Goal: Information Seeking & Learning: Learn about a topic

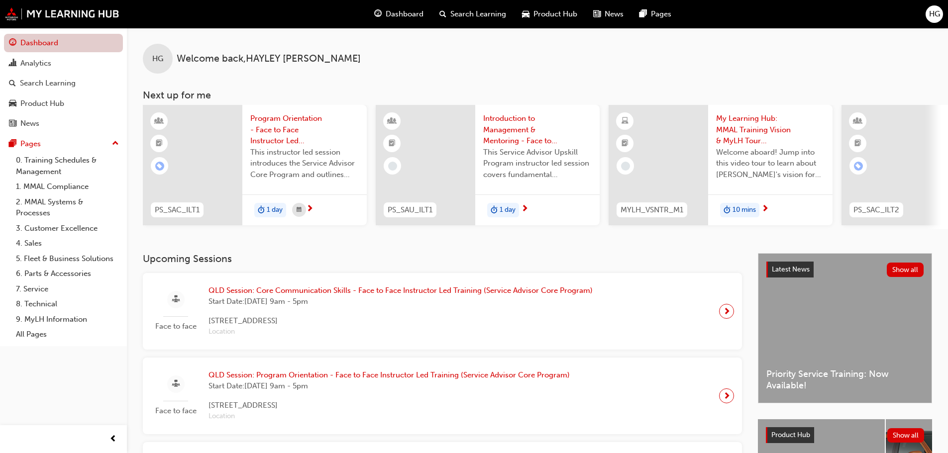
click at [69, 44] on link "Dashboard" at bounding box center [63, 43] width 119 height 18
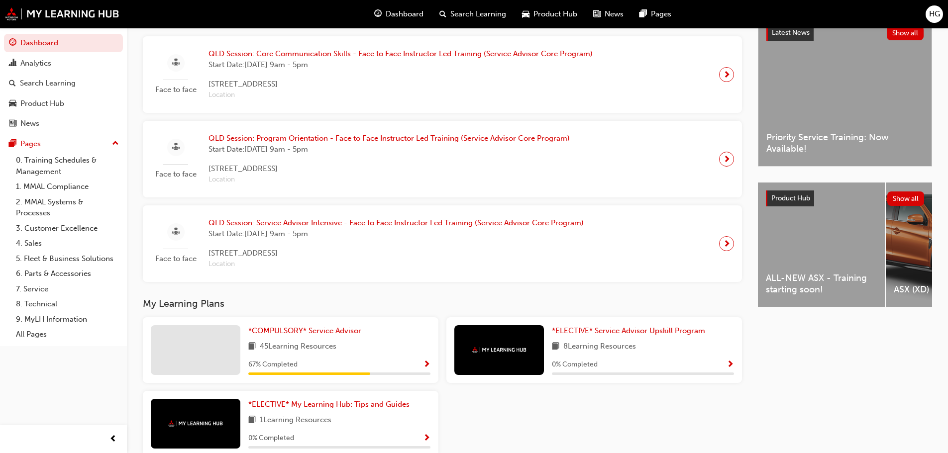
scroll to position [293, 0]
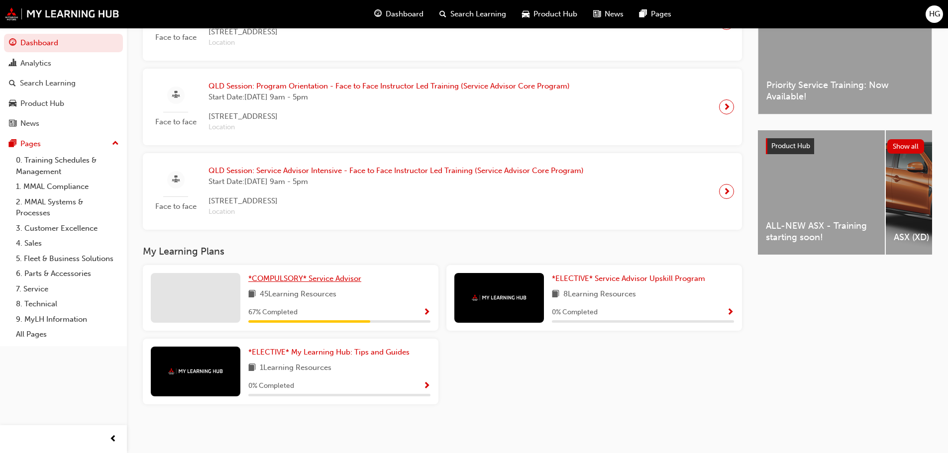
click at [291, 280] on span "*COMPULSORY* Service Advisor" at bounding box center [304, 278] width 113 height 9
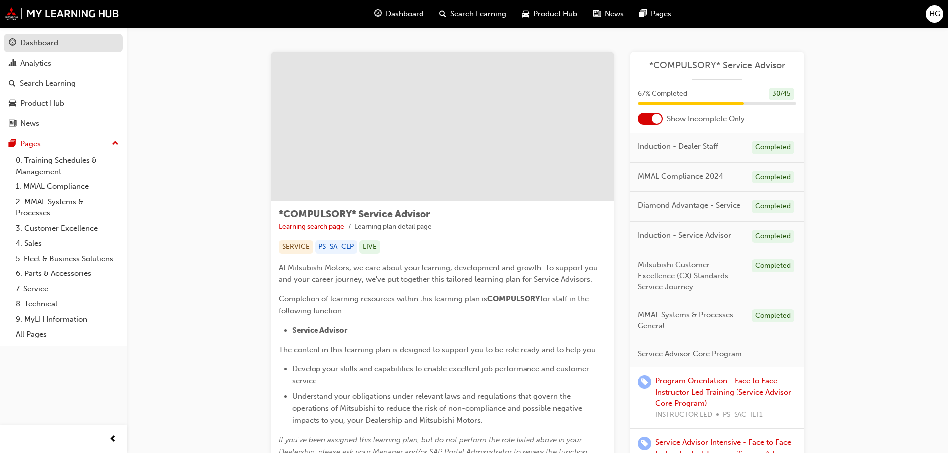
click at [64, 47] on div "Dashboard" at bounding box center [63, 43] width 109 height 12
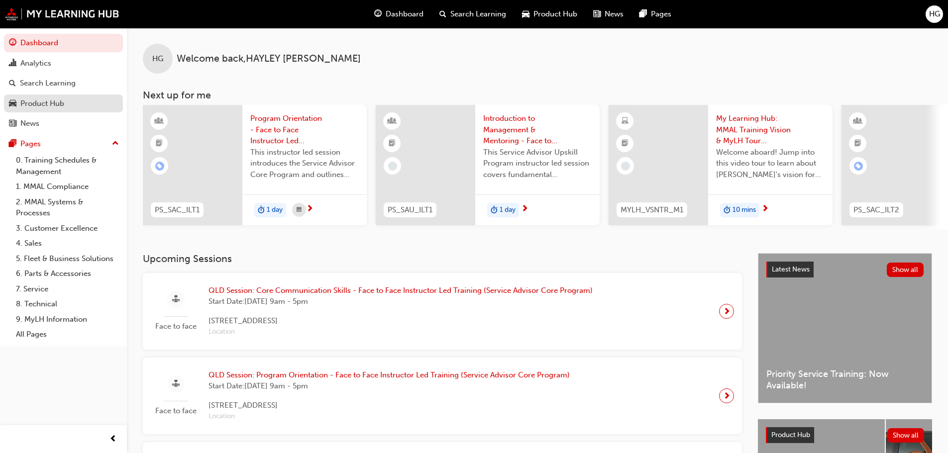
click at [68, 108] on div "Product Hub" at bounding box center [63, 104] width 109 height 12
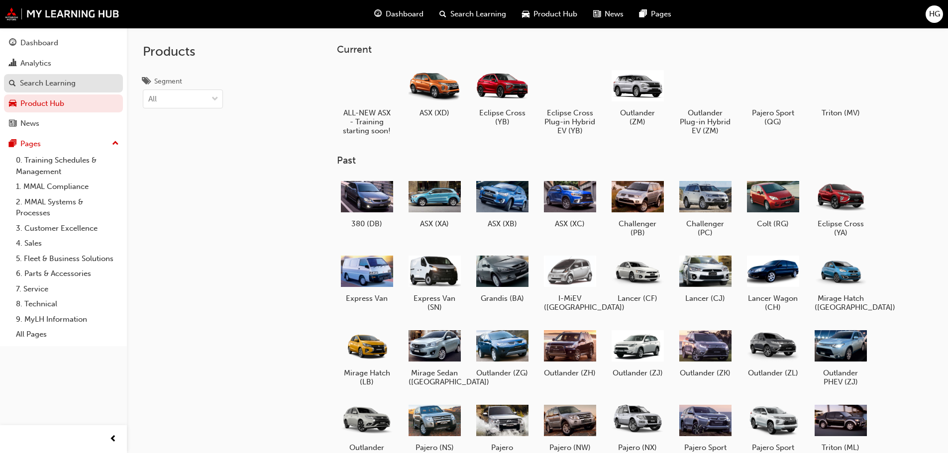
click at [45, 84] on div "Search Learning" at bounding box center [48, 83] width 56 height 11
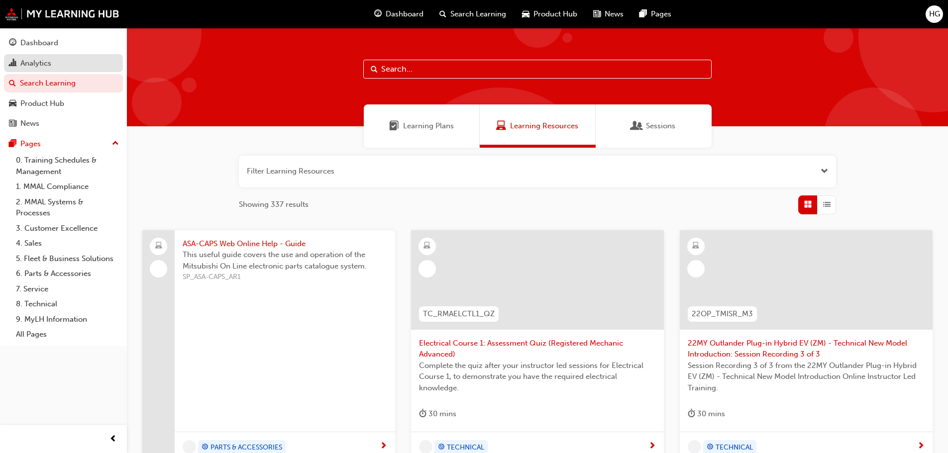
click at [62, 67] on div "Analytics" at bounding box center [63, 63] width 109 height 12
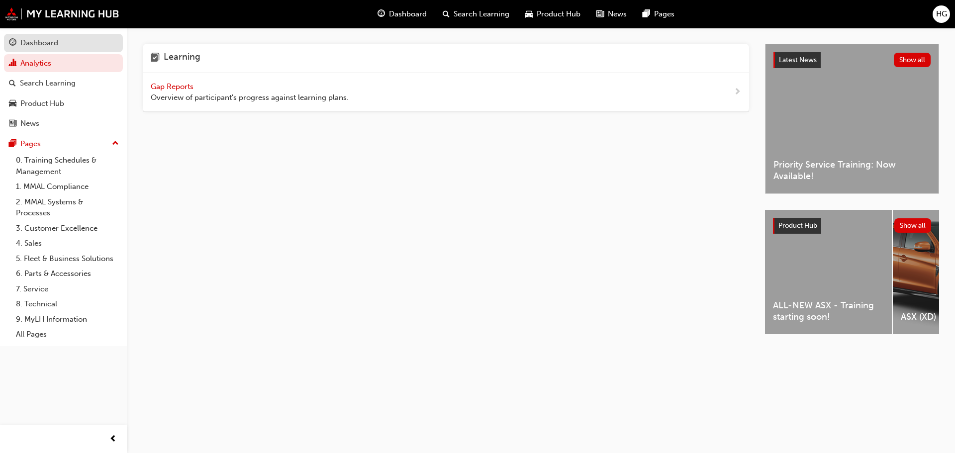
click at [68, 44] on div "Dashboard" at bounding box center [63, 43] width 109 height 12
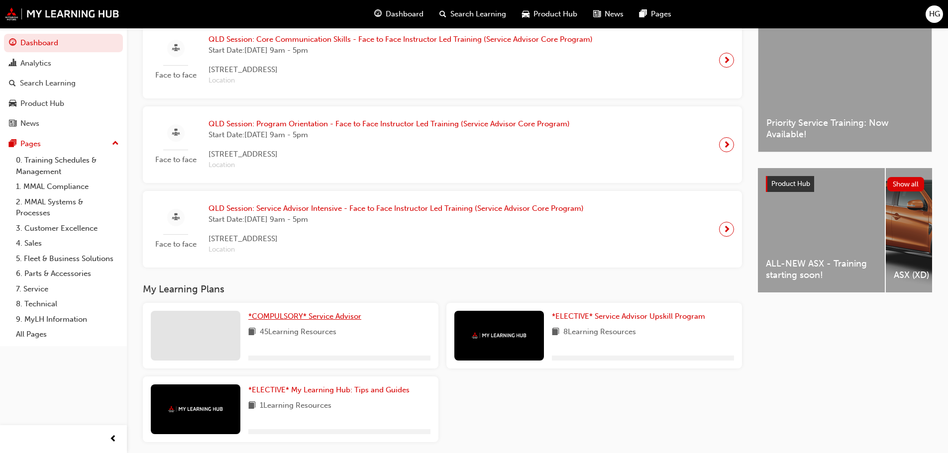
scroll to position [293, 0]
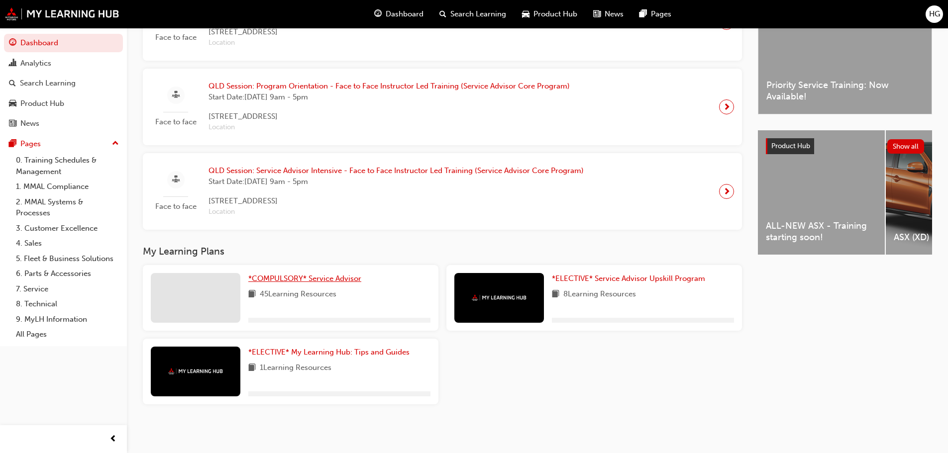
click at [305, 278] on span "*COMPULSORY* Service Advisor" at bounding box center [304, 278] width 113 height 9
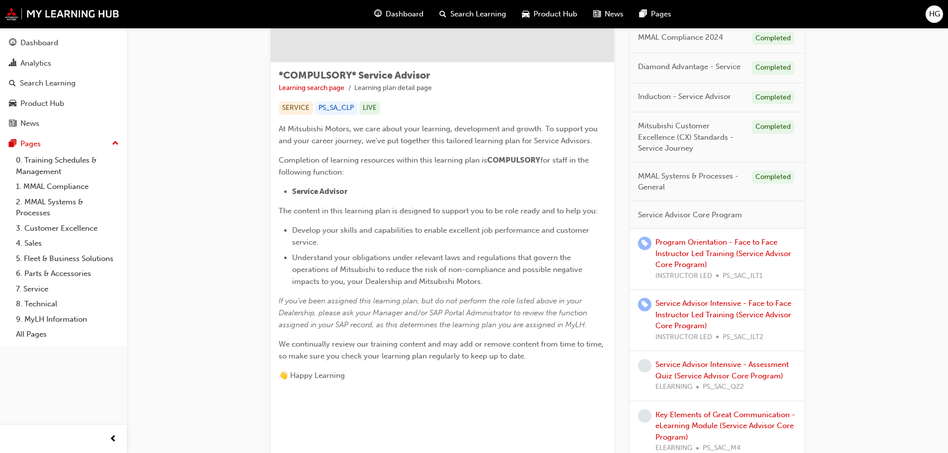
scroll to position [199, 0]
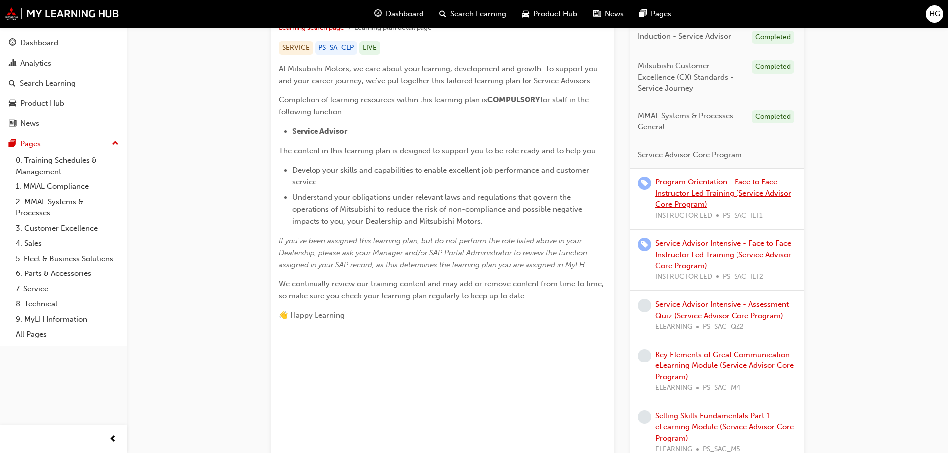
click at [729, 195] on link "Program Orientation - Face to Face Instructor Led Training (Service Advisor Cor…" at bounding box center [723, 193] width 136 height 31
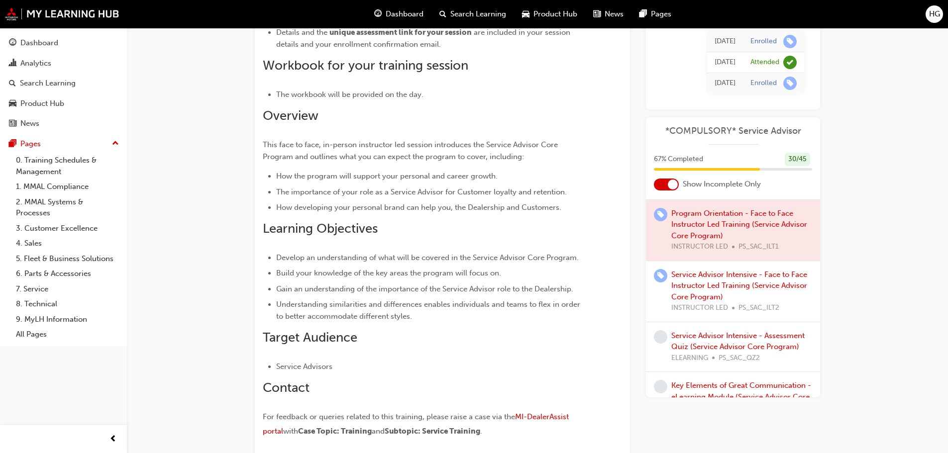
scroll to position [249, 0]
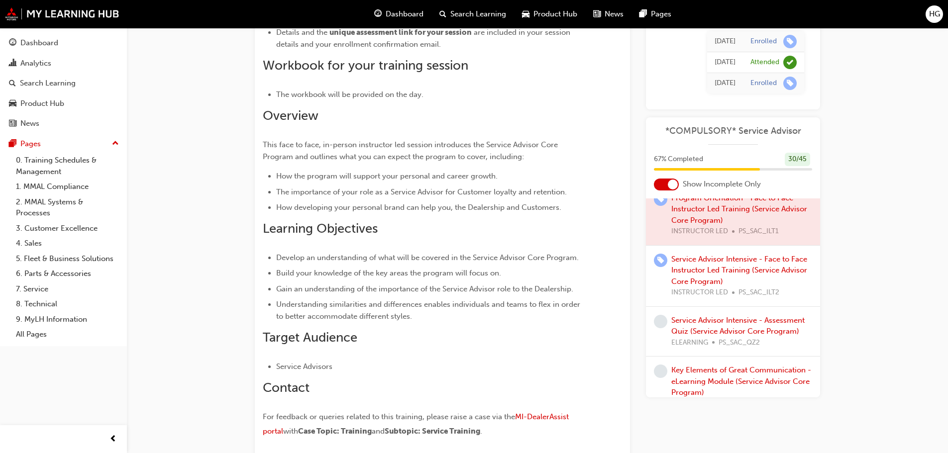
click at [713, 209] on div at bounding box center [733, 214] width 174 height 61
click at [712, 207] on div at bounding box center [733, 214] width 174 height 61
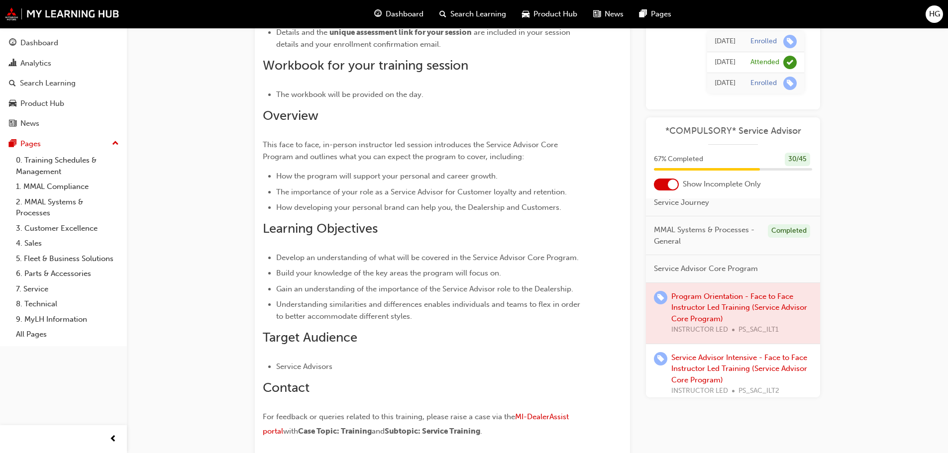
scroll to position [149, 0]
click at [755, 373] on div "Service Advisor Intensive - Face to Face Instructor Led Training (Service Advis…" at bounding box center [741, 375] width 141 height 45
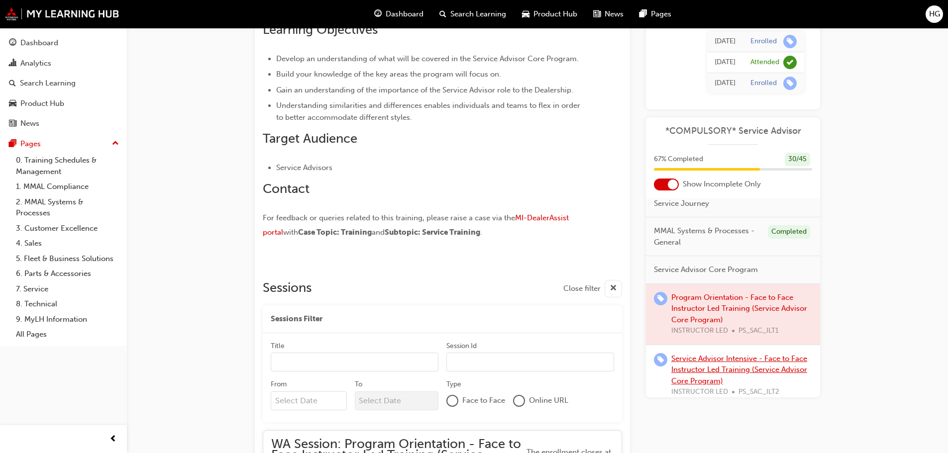
click at [730, 366] on link "Service Advisor Intensive - Face to Face Instructor Led Training (Service Advis…" at bounding box center [739, 369] width 136 height 31
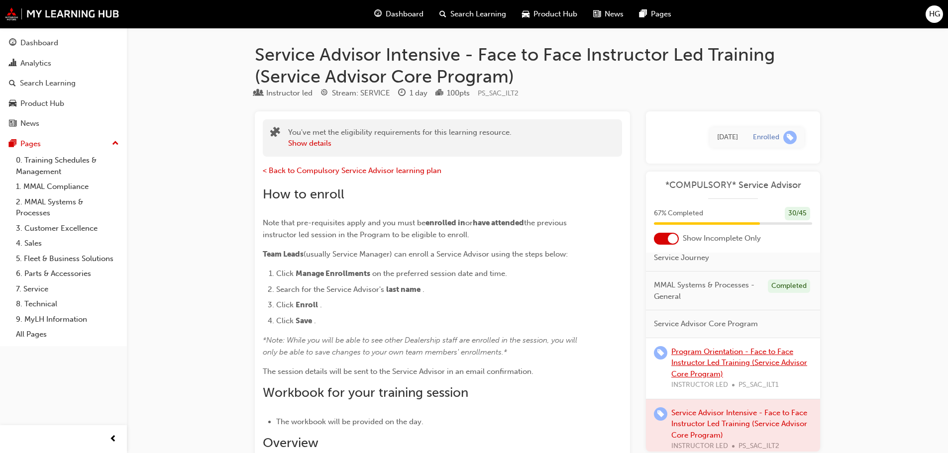
click at [713, 371] on link "Program Orientation - Face to Face Instructor Led Training (Service Advisor Cor…" at bounding box center [739, 362] width 136 height 31
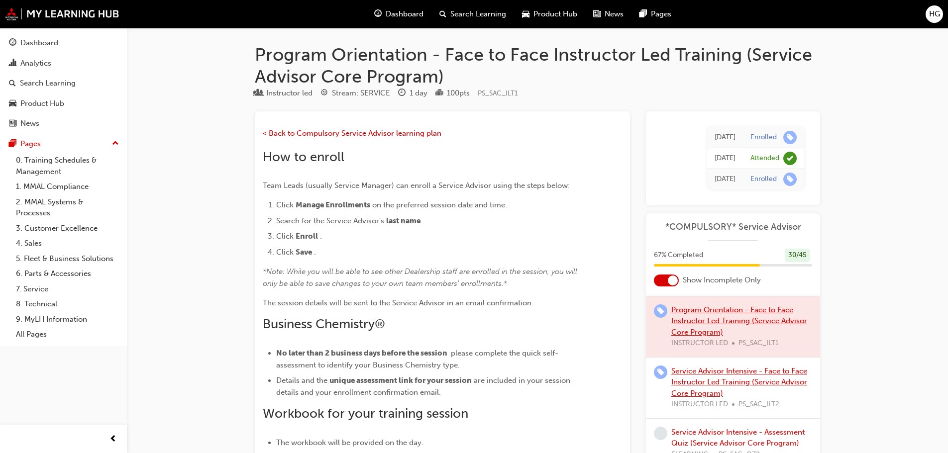
scroll to position [249, 0]
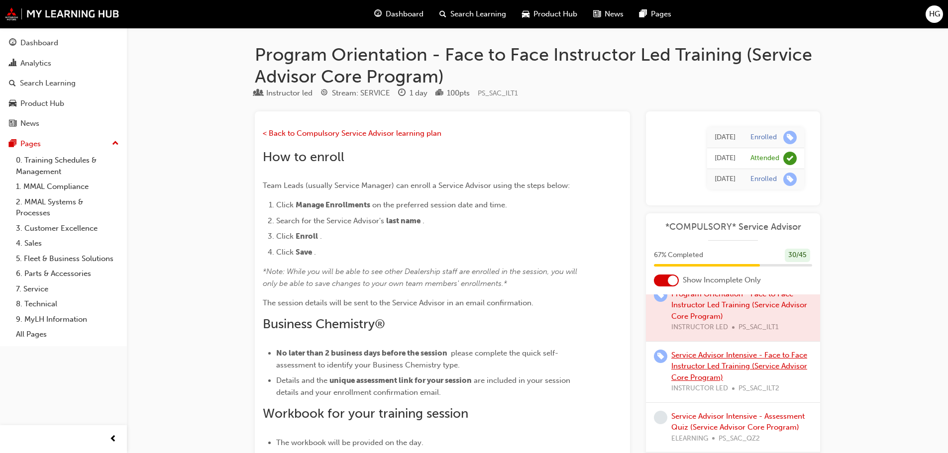
click at [724, 363] on link "Service Advisor Intensive - Face to Face Instructor Led Training (Service Advis…" at bounding box center [739, 366] width 136 height 31
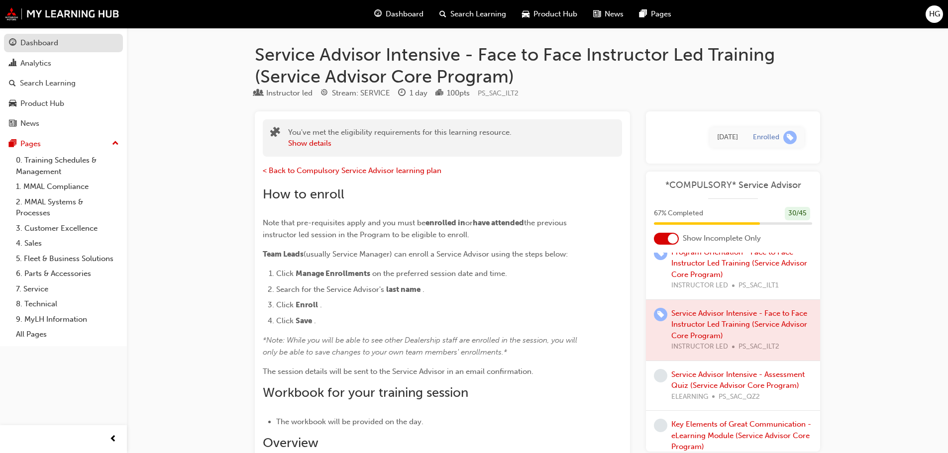
click at [32, 46] on div "Dashboard" at bounding box center [39, 42] width 38 height 11
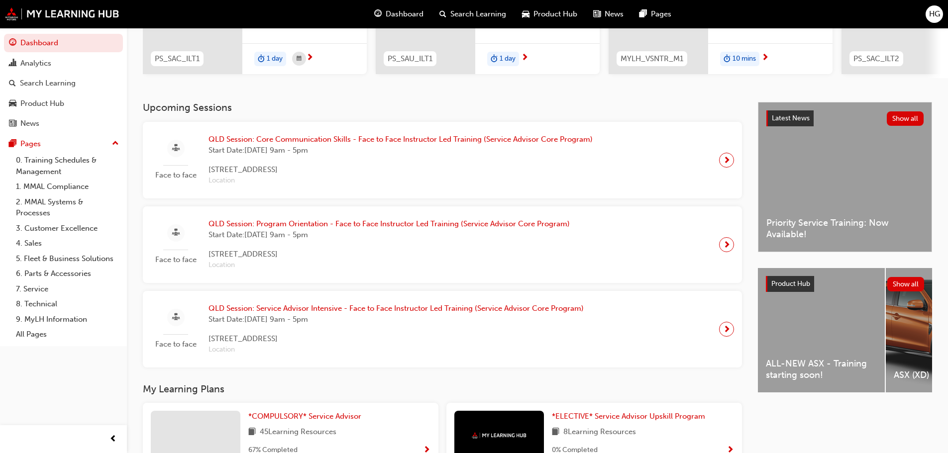
scroll to position [149, 0]
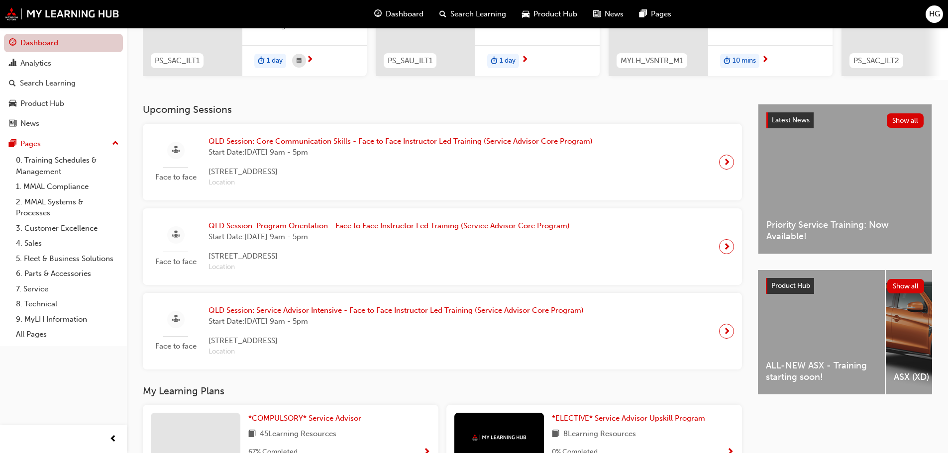
click at [59, 34] on link "Dashboard" at bounding box center [63, 43] width 119 height 18
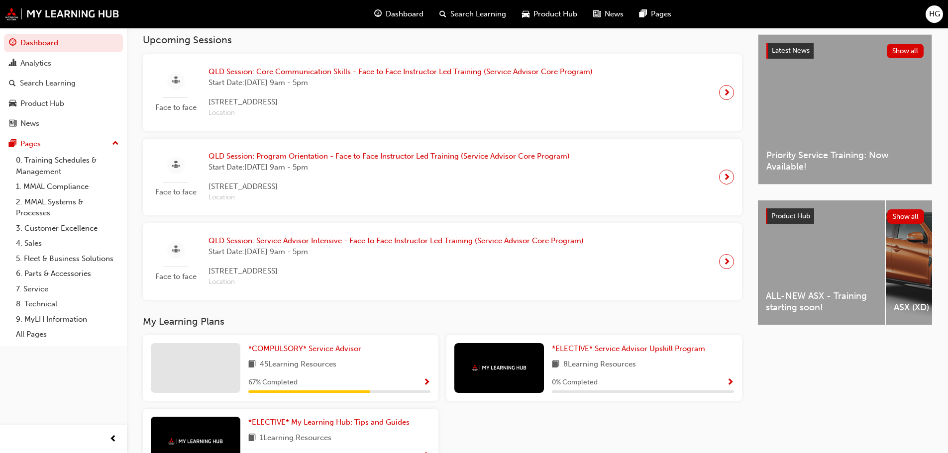
scroll to position [293, 0]
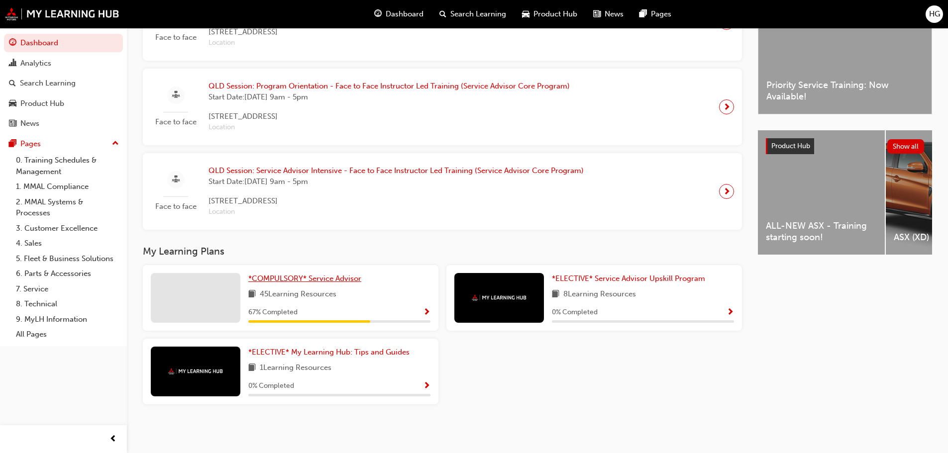
click at [303, 276] on span "*COMPULSORY* Service Advisor" at bounding box center [304, 278] width 113 height 9
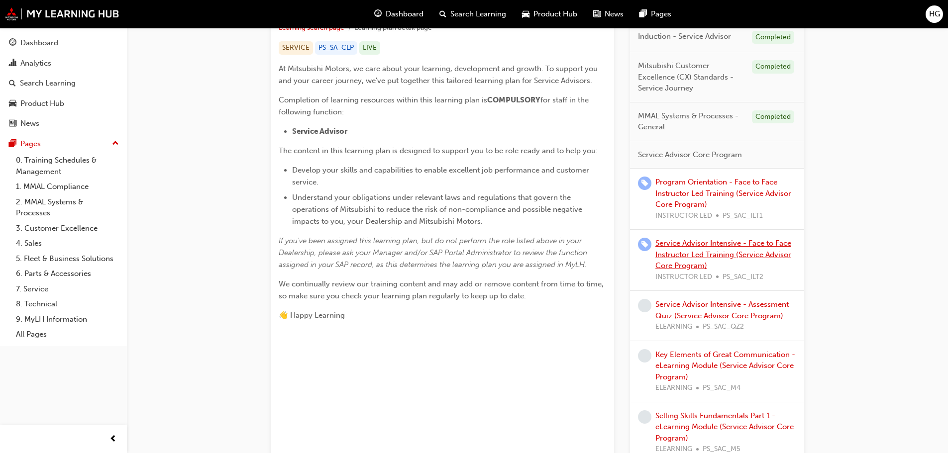
click at [734, 241] on link "Service Advisor Intensive - Face to Face Instructor Led Training (Service Advis…" at bounding box center [723, 254] width 136 height 31
click at [690, 186] on link "Program Orientation - Face to Face Instructor Led Training (Service Advisor Cor…" at bounding box center [723, 193] width 136 height 31
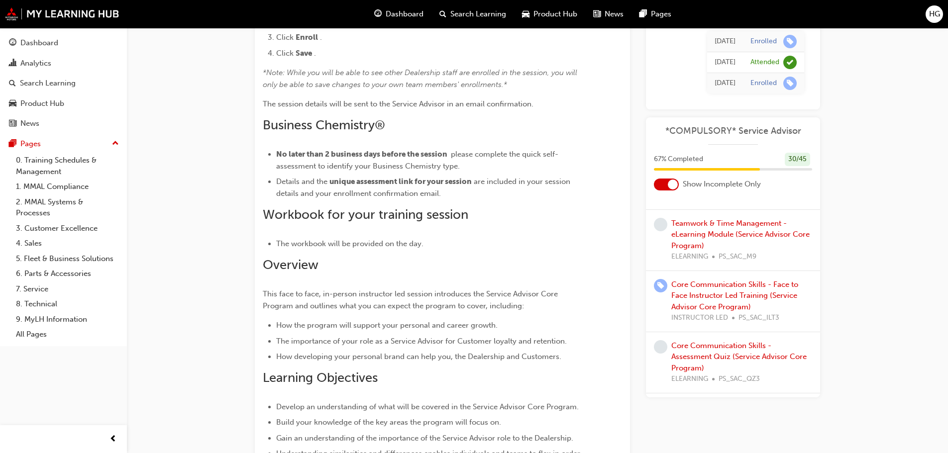
scroll to position [746, 0]
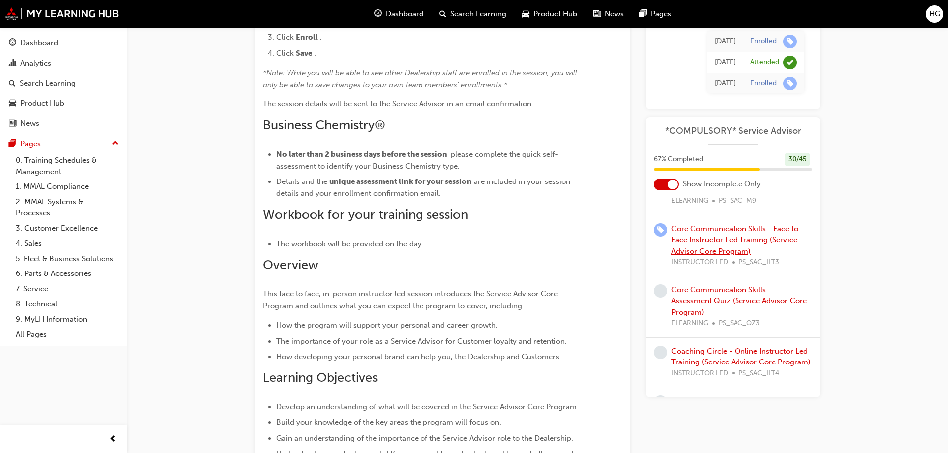
click at [761, 245] on link "Core Communication Skills - Face to Face Instructor Led Training (Service Advis…" at bounding box center [734, 239] width 127 height 31
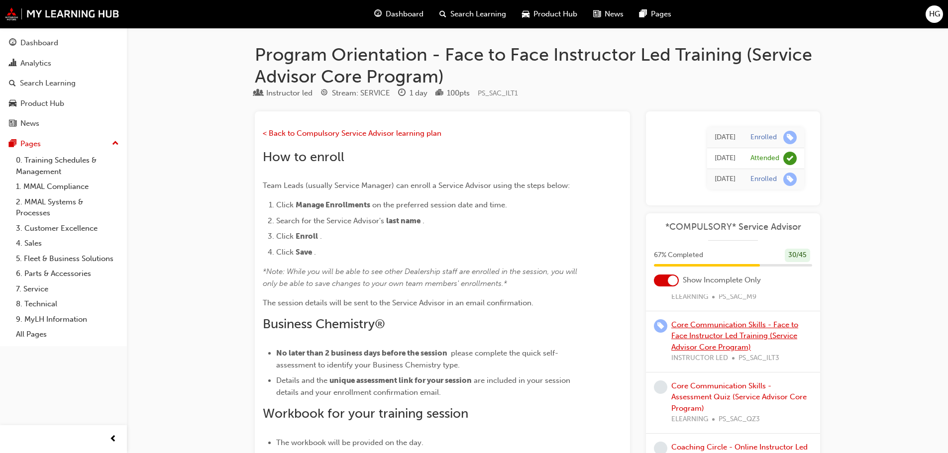
scroll to position [199, 0]
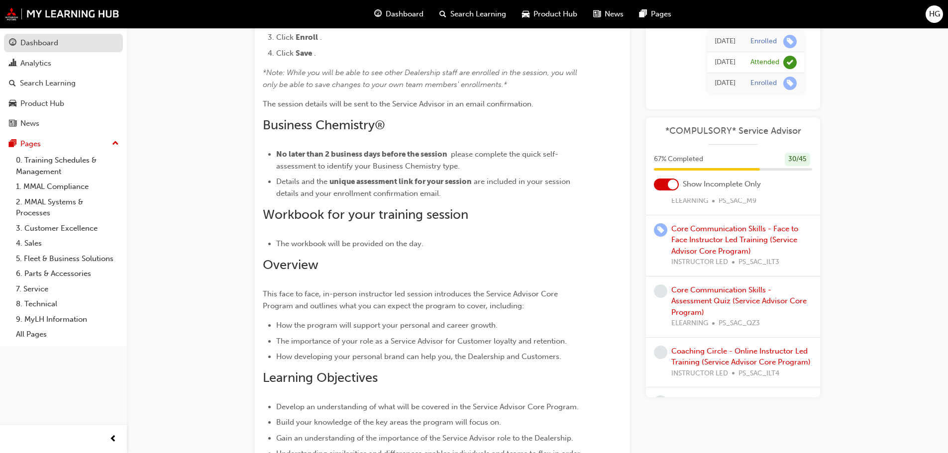
click at [40, 44] on div "Dashboard" at bounding box center [39, 42] width 38 height 11
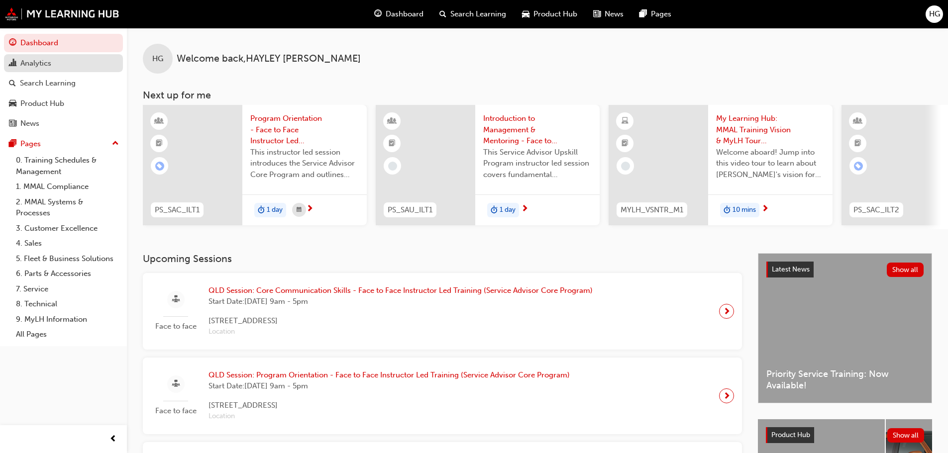
click at [69, 56] on link "Analytics" at bounding box center [63, 63] width 119 height 18
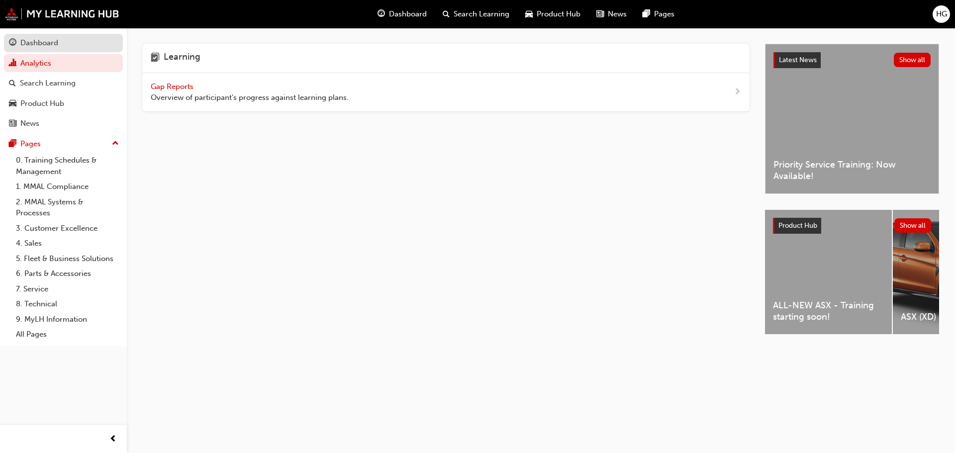
click at [69, 46] on div "Dashboard" at bounding box center [63, 43] width 109 height 12
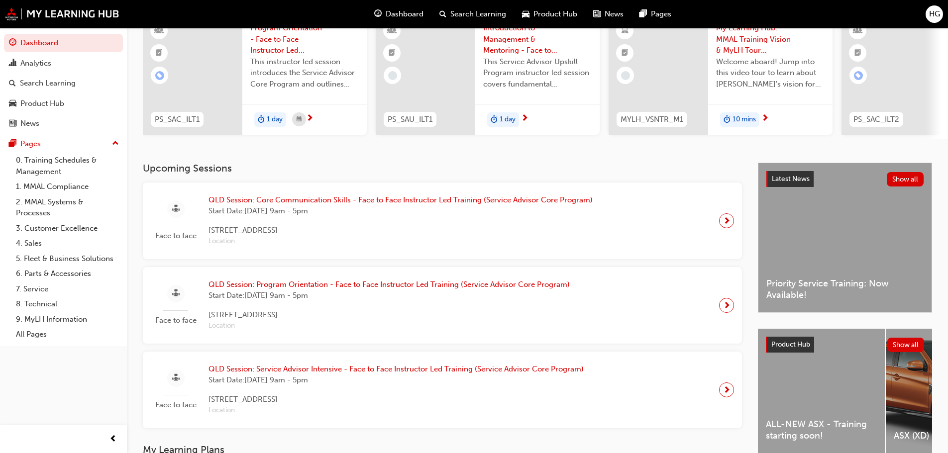
scroll to position [199, 0]
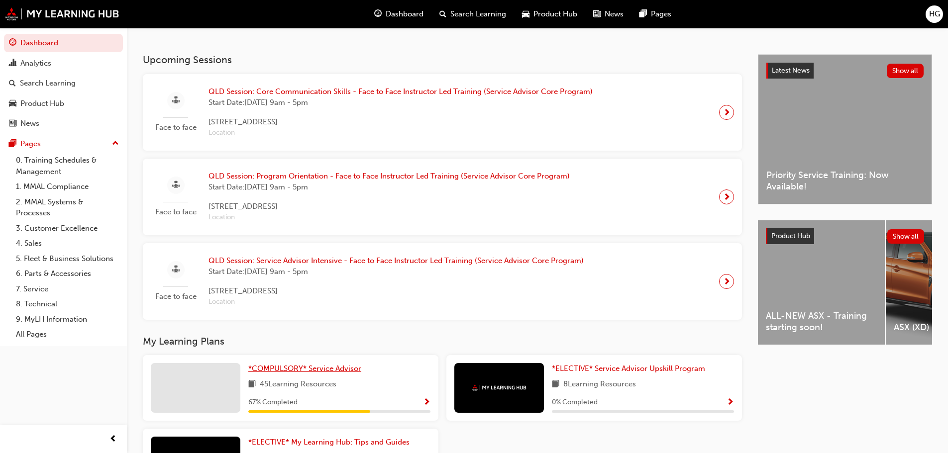
click at [284, 372] on span "*COMPULSORY* Service Advisor" at bounding box center [304, 368] width 113 height 9
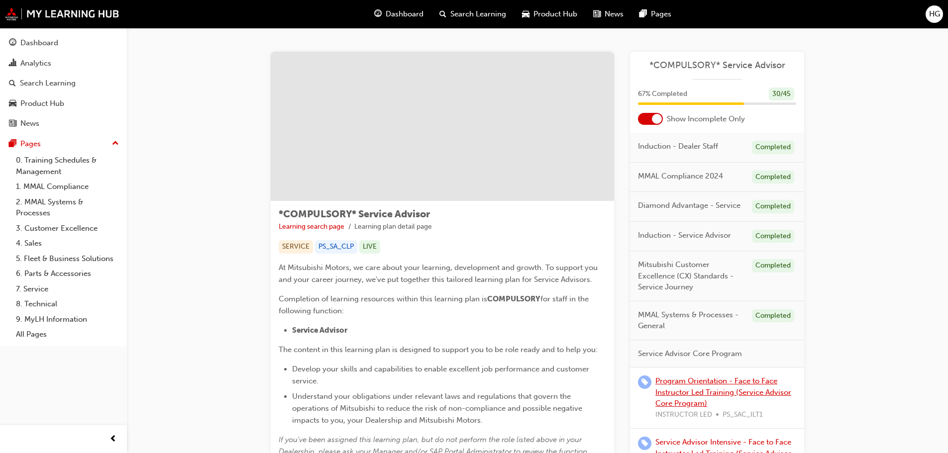
click at [720, 392] on link "Program Orientation - Face to Face Instructor Led Training (Service Advisor Cor…" at bounding box center [723, 392] width 136 height 31
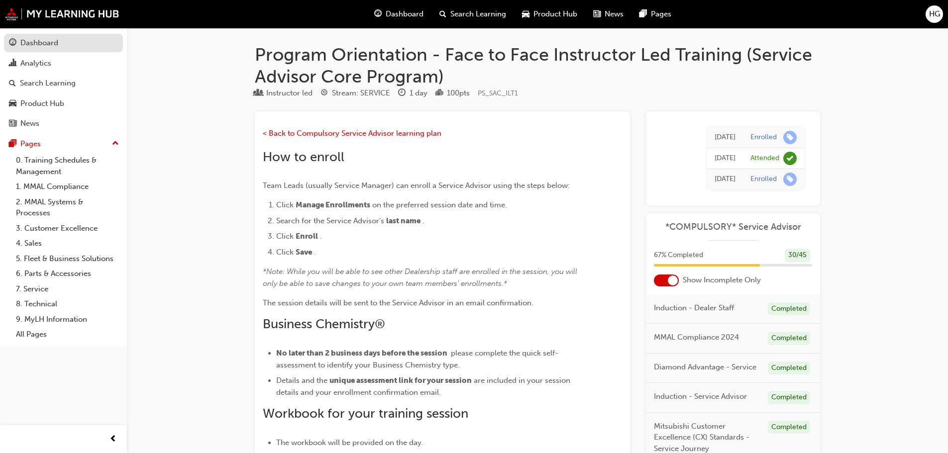
click at [63, 52] on link "Dashboard" at bounding box center [63, 43] width 119 height 18
